Goal: Task Accomplishment & Management: Complete application form

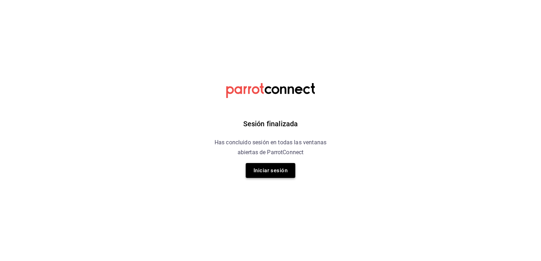
click at [277, 174] on button "Iniciar sesión" at bounding box center [271, 170] width 50 height 15
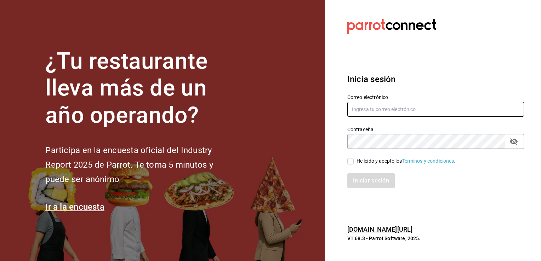
type input "[EMAIL_ADDRESS][DOMAIN_NAME]"
click at [350, 162] on input "He leído y acepto los Términos y condiciones." at bounding box center [350, 161] width 6 height 6
checkbox input "true"
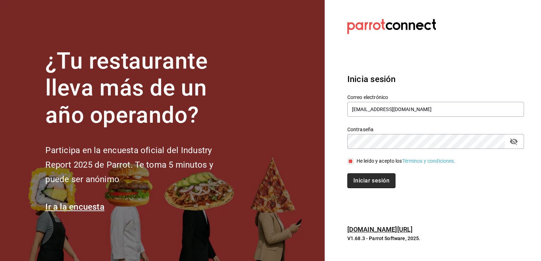
click at [355, 184] on button "Iniciar sesión" at bounding box center [371, 180] width 48 height 15
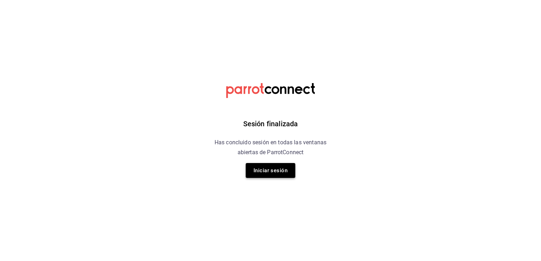
click at [288, 171] on button "Iniciar sesión" at bounding box center [271, 170] width 50 height 15
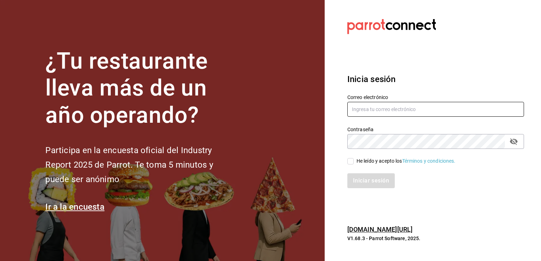
type input "[EMAIL_ADDRESS][DOMAIN_NAME]"
click at [349, 155] on div "He leído y acepto los Términos y condiciones." at bounding box center [431, 157] width 185 height 16
click at [349, 160] on input "He leído y acepto los Términos y condiciones." at bounding box center [350, 161] width 6 height 6
checkbox input "true"
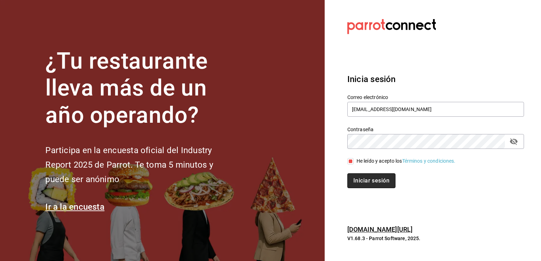
click at [361, 177] on button "Iniciar sesión" at bounding box center [371, 180] width 48 height 15
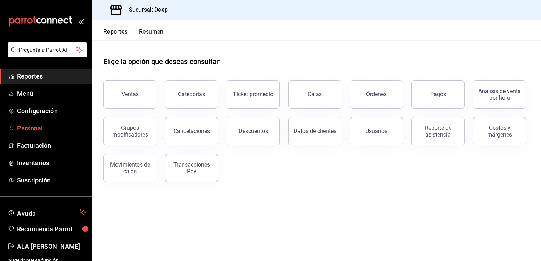
click at [39, 128] on span "Personal" at bounding box center [51, 128] width 69 height 10
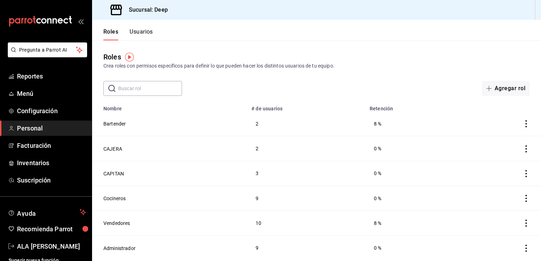
click at [147, 32] on button "Usuarios" at bounding box center [140, 34] width 23 height 12
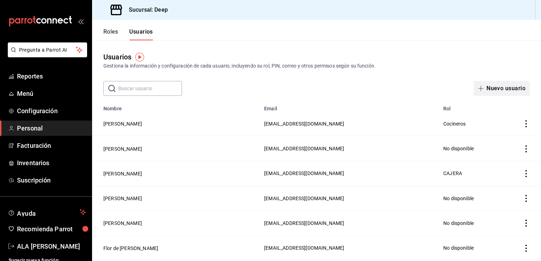
click at [493, 91] on button "Nuevo usuario" at bounding box center [501, 88] width 56 height 15
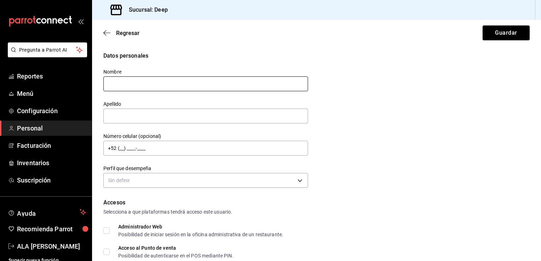
click at [133, 88] on input "text" at bounding box center [205, 83] width 205 height 15
click at [132, 88] on input "text" at bounding box center [205, 83] width 205 height 15
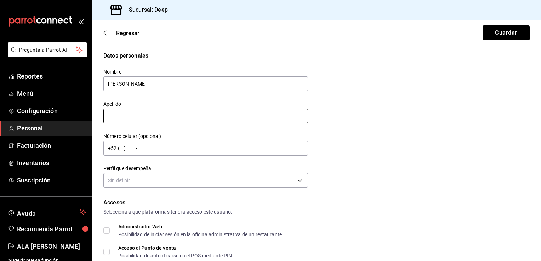
type input "FIDEL"
click at [115, 118] on input "text" at bounding box center [205, 116] width 205 height 15
type input "DE LA CRUZ"
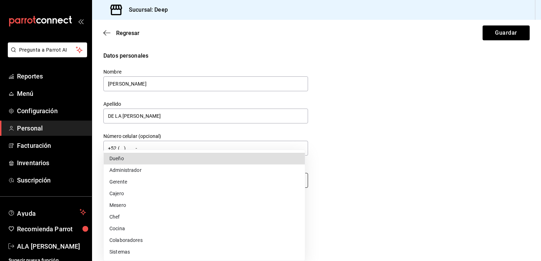
click at [299, 180] on body "Pregunta a Parrot AI Reportes Menú Configuración Personal Facturación Inventari…" at bounding box center [270, 130] width 541 height 261
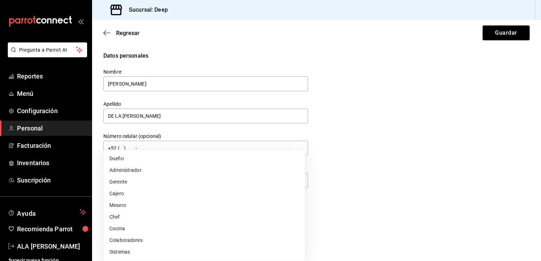
click at [142, 228] on li "Cocina" at bounding box center [204, 229] width 201 height 12
type input "KITCHEN"
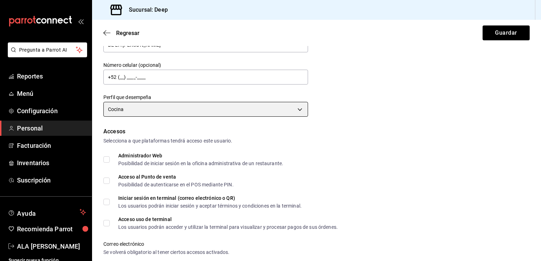
scroll to position [85, 0]
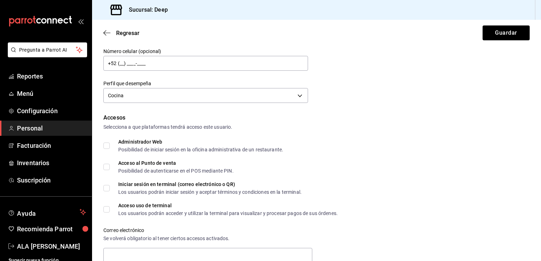
click at [106, 167] on input "Acceso al Punto de venta Posibilidad de autenticarse en el POS mediante PIN." at bounding box center [106, 167] width 6 height 6
checkbox input "true"
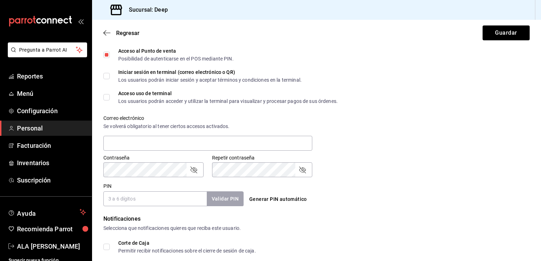
scroll to position [198, 0]
click at [120, 202] on input "PIN" at bounding box center [154, 197] width 103 height 15
type input "2222"
click at [229, 199] on button "Validar PIN" at bounding box center [225, 197] width 38 height 15
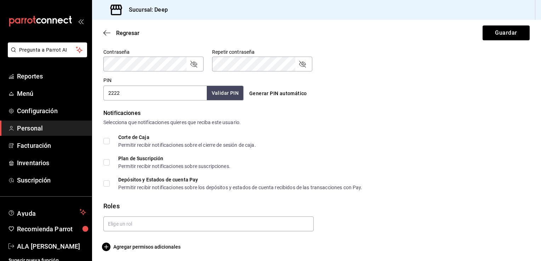
scroll to position [304, 0]
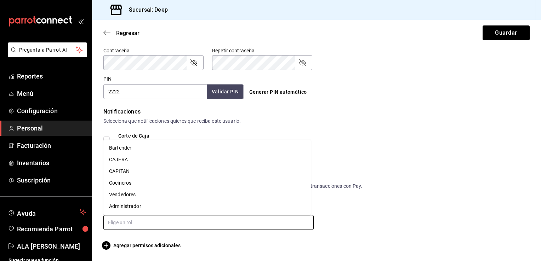
click at [154, 224] on input "text" at bounding box center [208, 222] width 210 height 15
click at [117, 184] on li "Cocineros" at bounding box center [206, 183] width 207 height 12
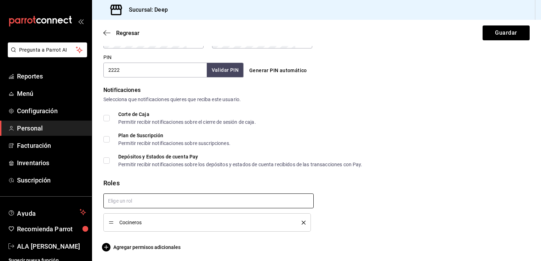
scroll to position [327, 0]
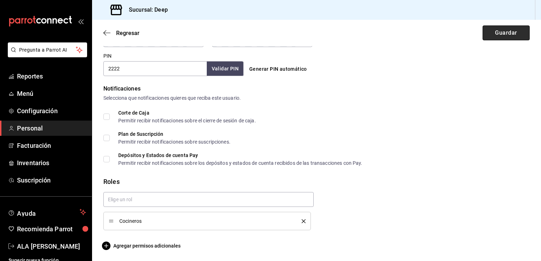
click at [488, 38] on button "Guardar" at bounding box center [505, 32] width 47 height 15
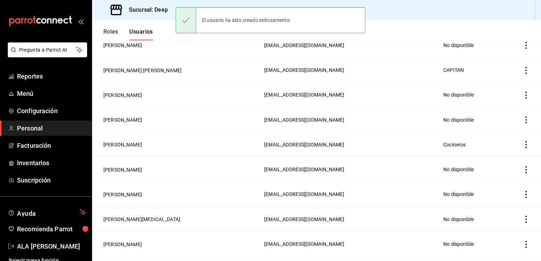
scroll to position [352, 0]
